Goal: Complete application form

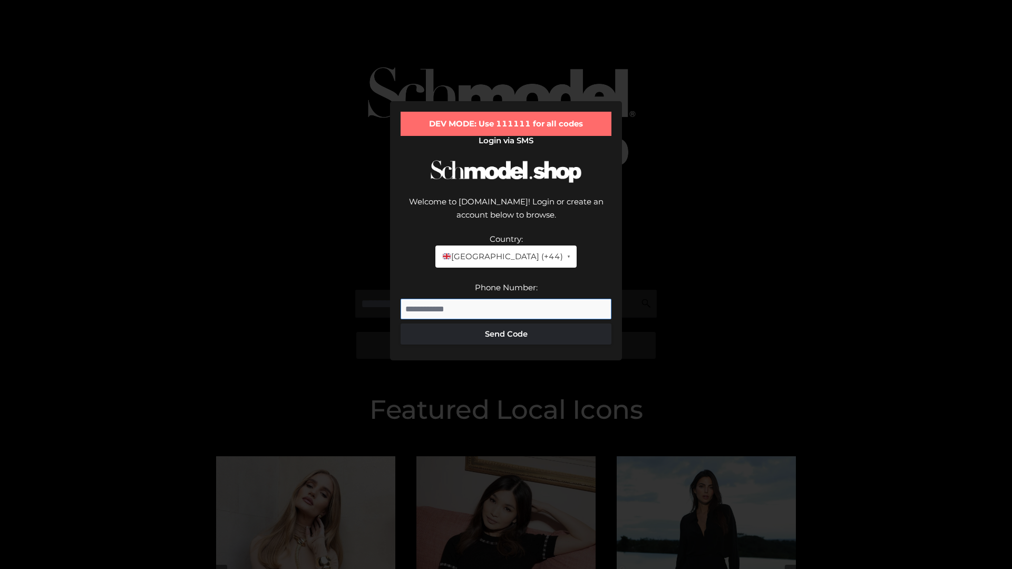
click at [506, 299] on input "Phone Number:" at bounding box center [506, 309] width 211 height 21
type input "**********"
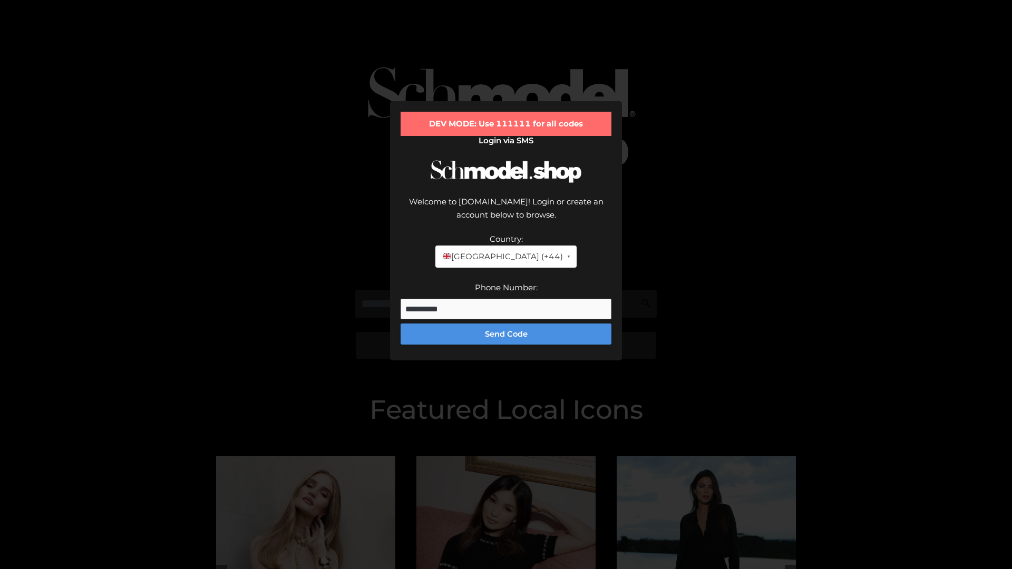
click at [506, 324] on button "Send Code" at bounding box center [506, 334] width 211 height 21
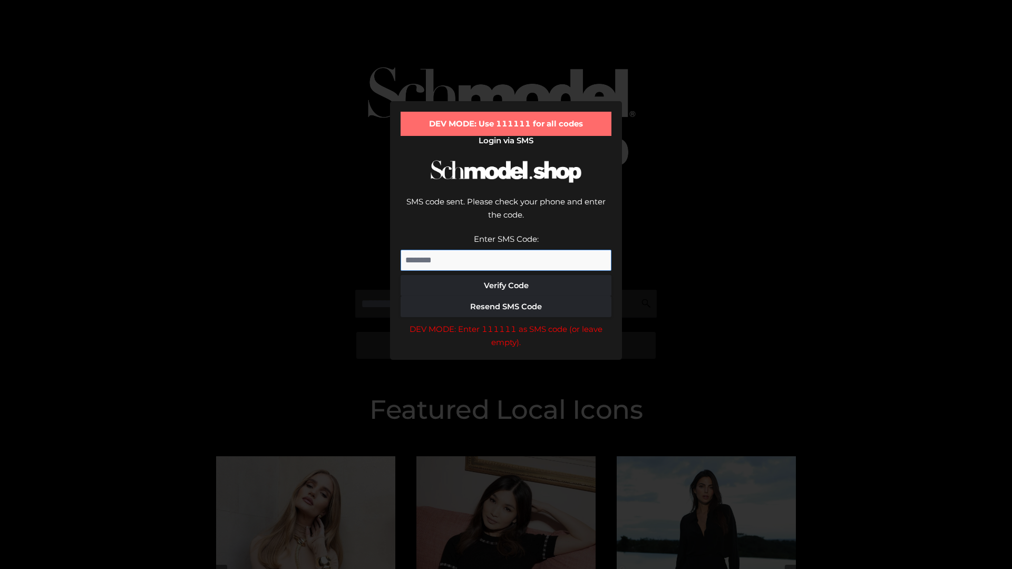
click at [506, 250] on input "Enter SMS Code:" at bounding box center [506, 260] width 211 height 21
type input "******"
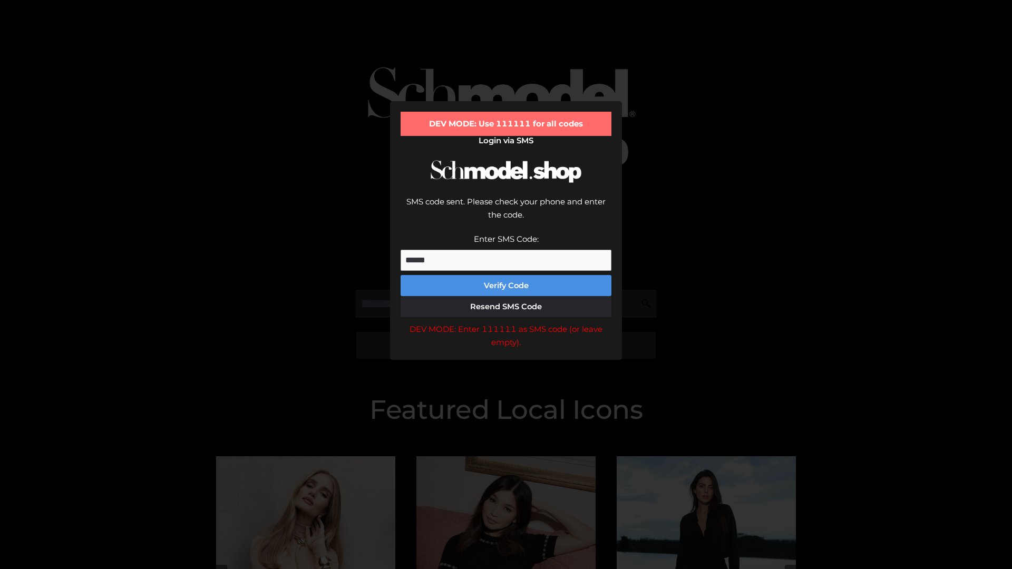
click at [506, 275] on button "Verify Code" at bounding box center [506, 285] width 211 height 21
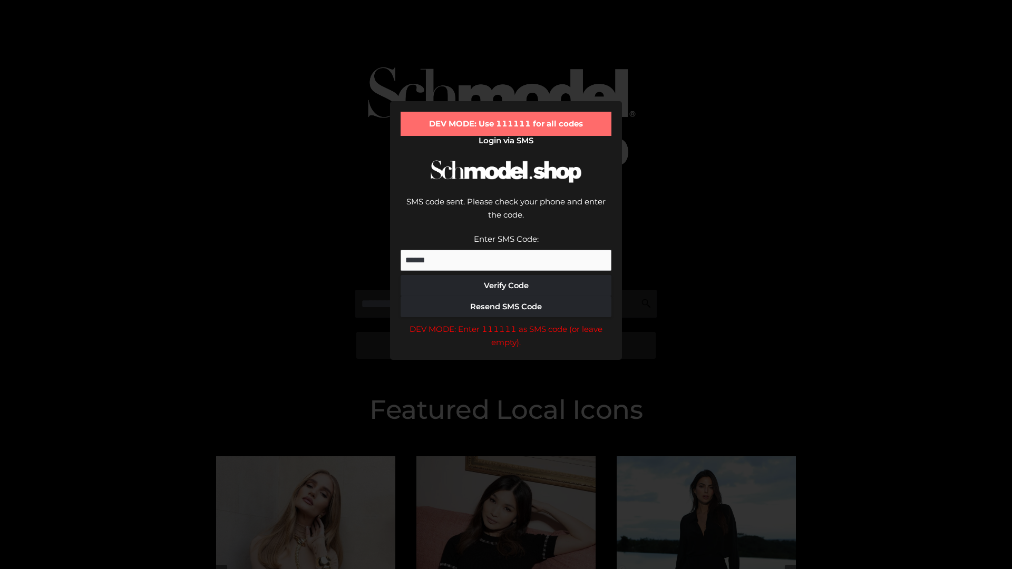
click at [506, 323] on div "DEV MODE: Enter 111111 as SMS code (or leave empty)." at bounding box center [506, 336] width 211 height 27
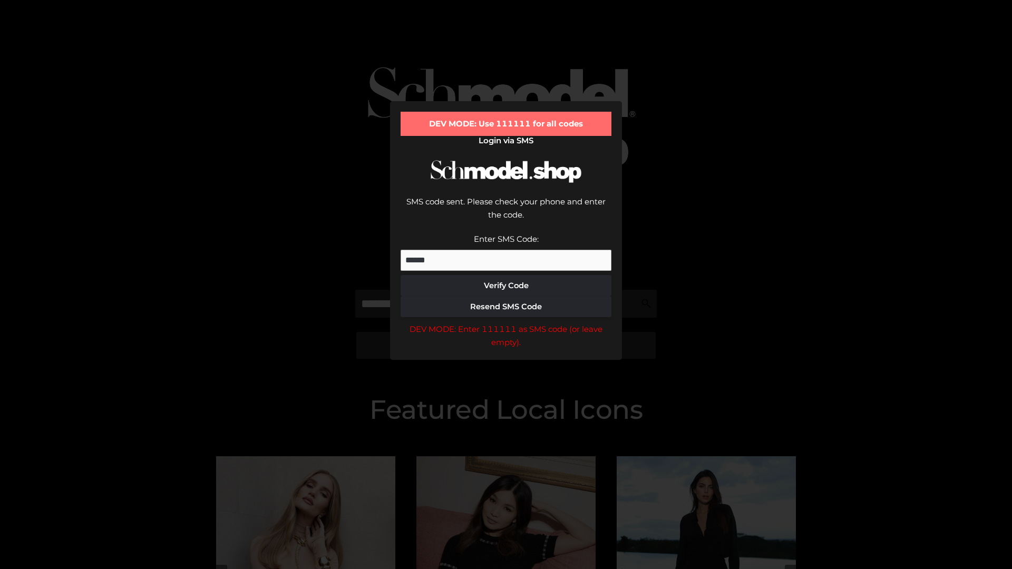
click at [506, 323] on div "DEV MODE: Enter 111111 as SMS code (or leave empty)." at bounding box center [506, 336] width 211 height 27
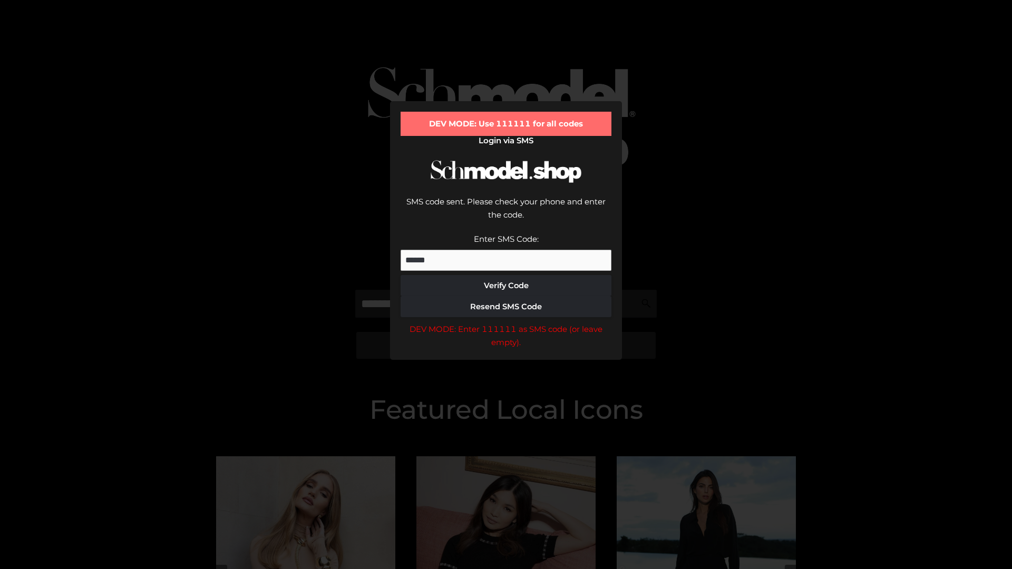
click at [506, 323] on div "DEV MODE: Enter 111111 as SMS code (or leave empty)." at bounding box center [506, 336] width 211 height 27
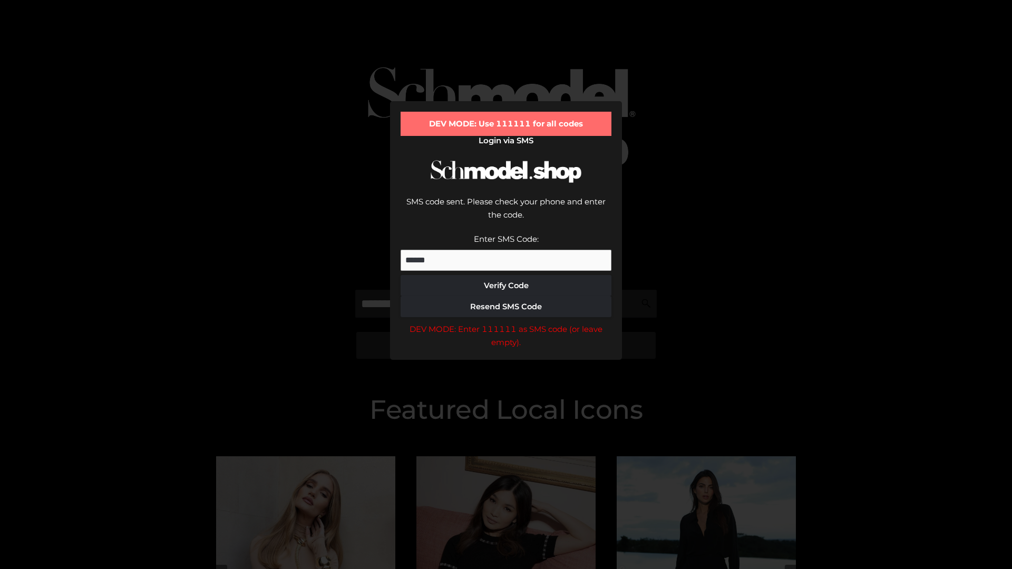
click at [506, 323] on div "DEV MODE: Enter 111111 as SMS code (or leave empty)." at bounding box center [506, 336] width 211 height 27
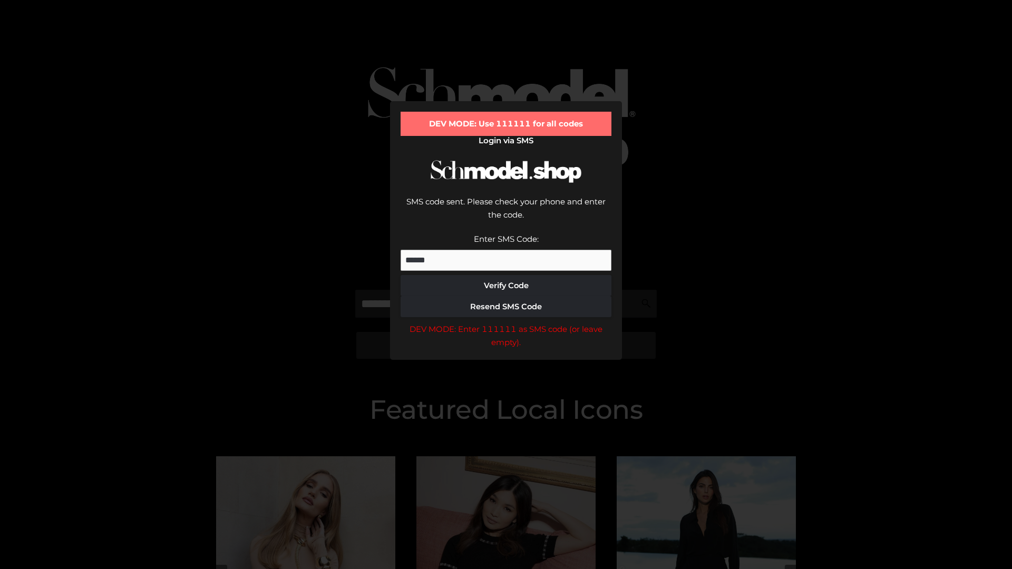
click at [506, 323] on div "DEV MODE: Enter 111111 as SMS code (or leave empty)." at bounding box center [506, 336] width 211 height 27
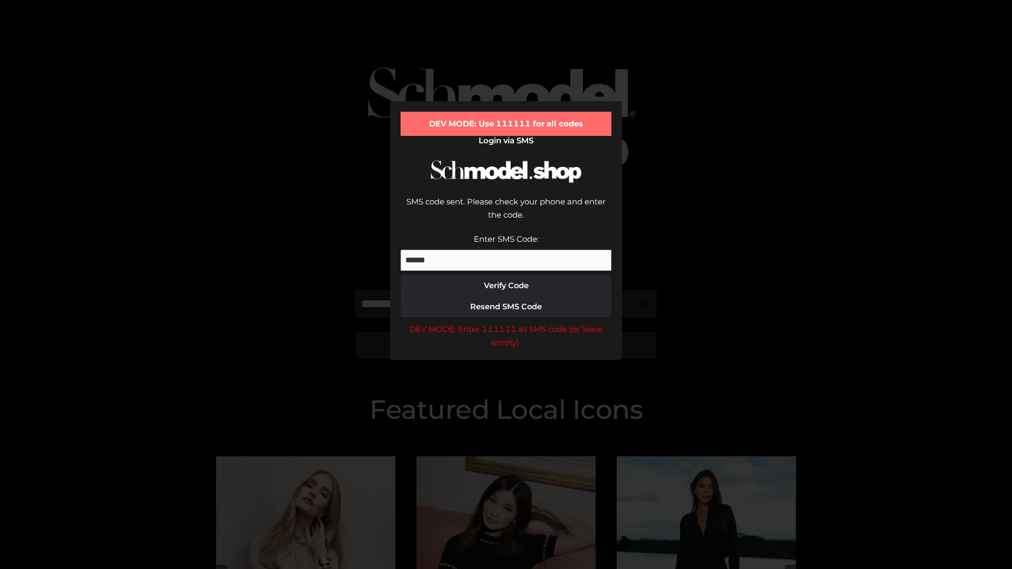
click at [506, 323] on div "DEV MODE: Enter 111111 as SMS code (or leave empty)." at bounding box center [506, 336] width 211 height 27
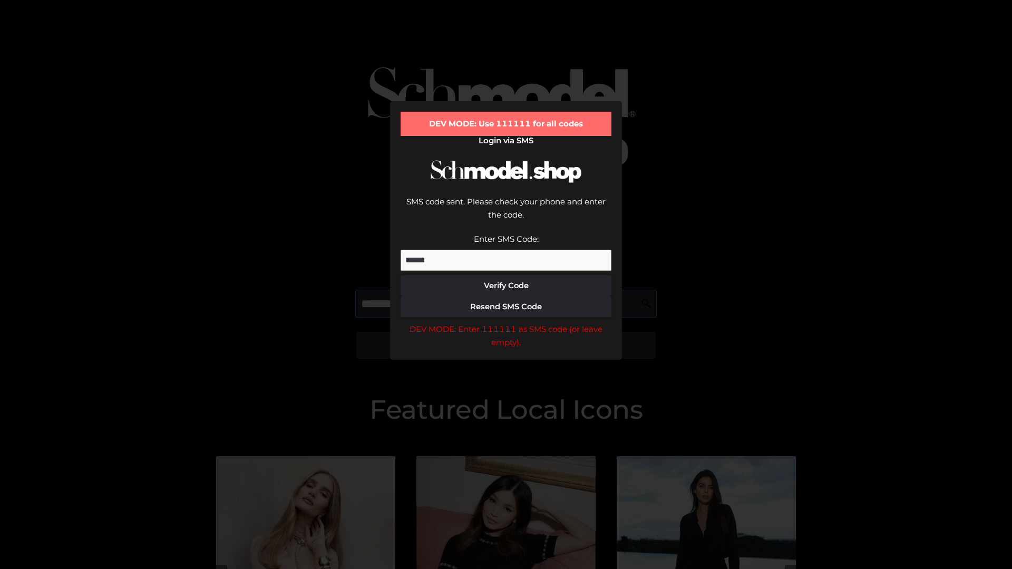
scroll to position [0, 54]
click at [506, 323] on div "DEV MODE: Enter 111111 as SMS code (or leave empty)." at bounding box center [506, 336] width 211 height 27
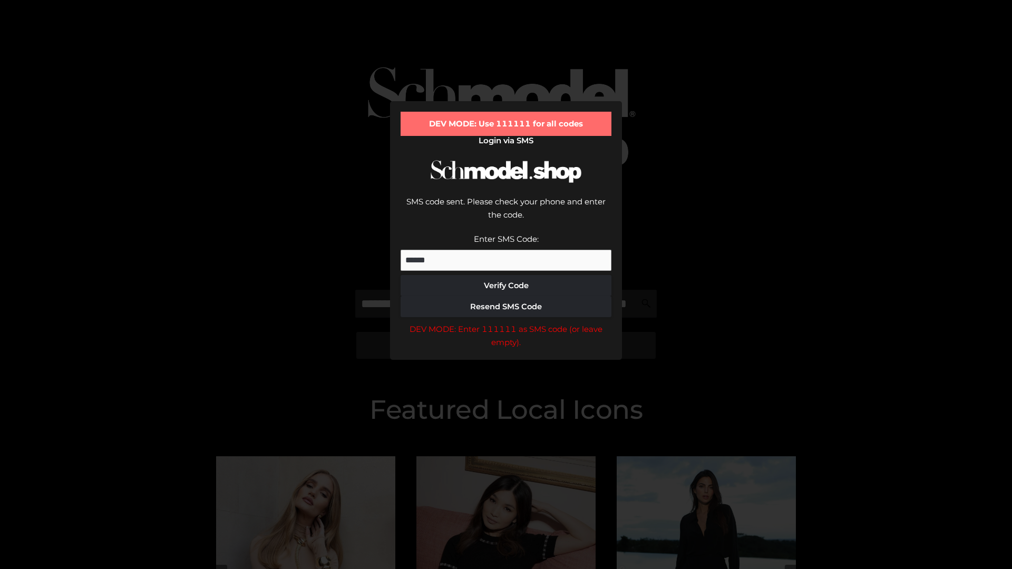
click at [506, 323] on div "DEV MODE: Enter 111111 as SMS code (or leave empty)." at bounding box center [506, 336] width 211 height 27
type input "**********"
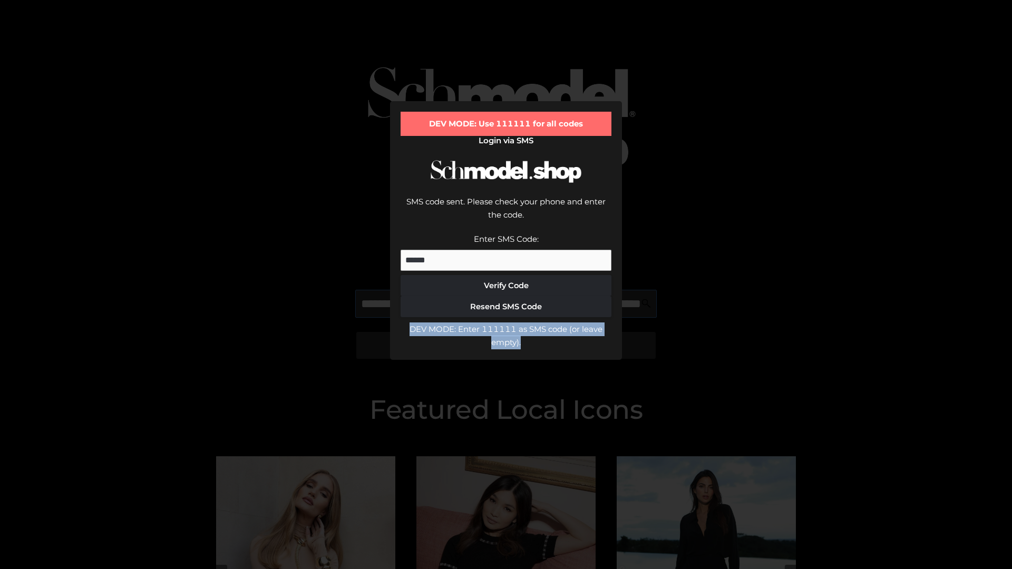
scroll to position [0, 99]
